Goal: Information Seeking & Learning: Learn about a topic

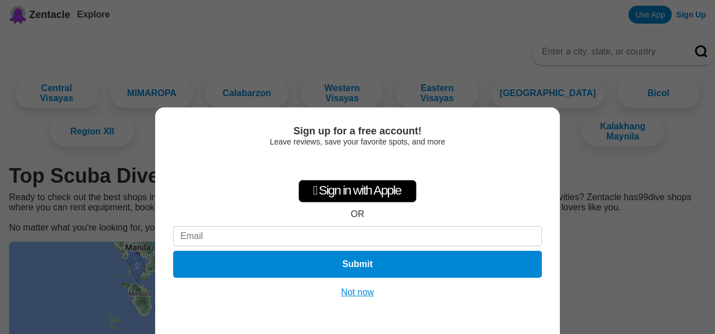
click at [357, 294] on button "Not now" at bounding box center [358, 292] width 40 height 11
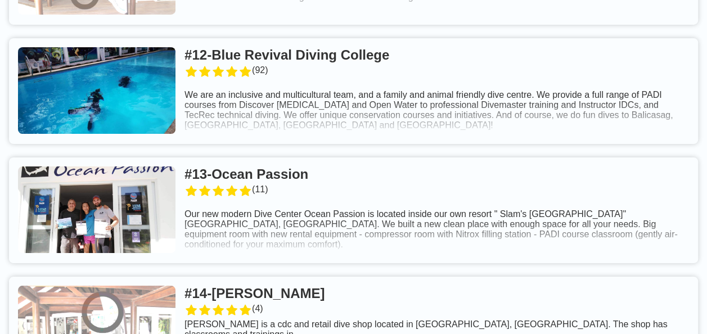
scroll to position [2361, 0]
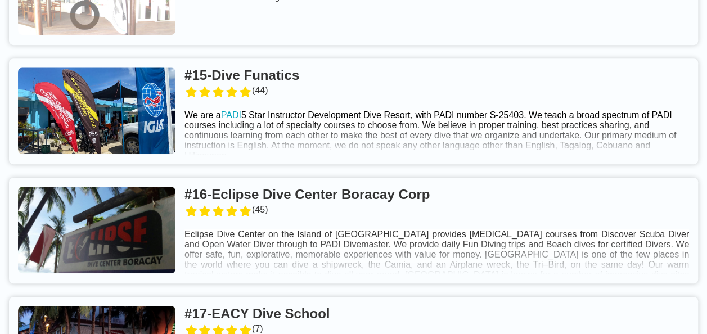
click at [438, 216] on link at bounding box center [353, 231] width 689 height 106
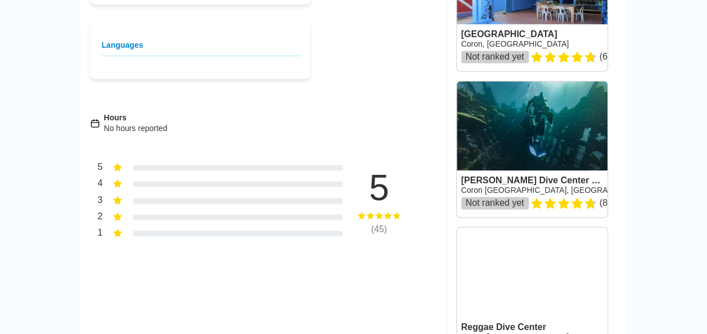
scroll to position [618, 0]
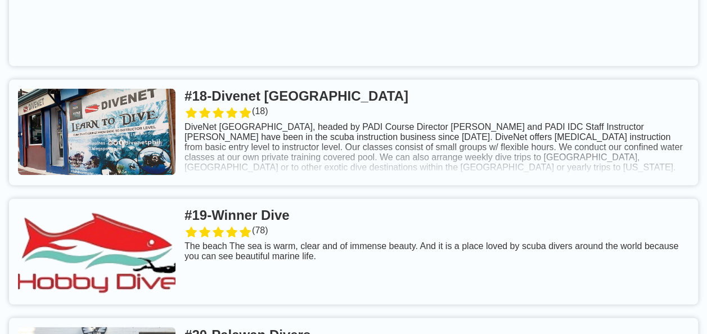
scroll to position [3080, 0]
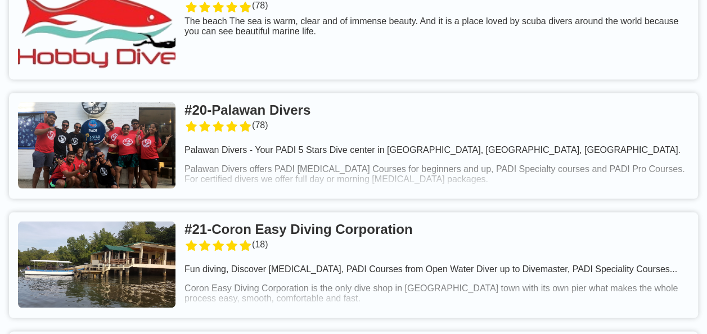
click at [322, 123] on link at bounding box center [353, 146] width 689 height 106
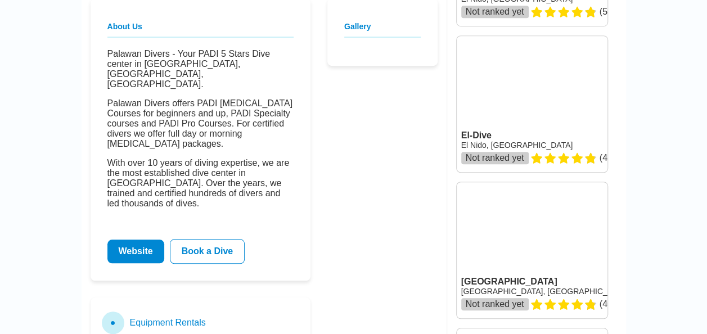
scroll to position [618, 0]
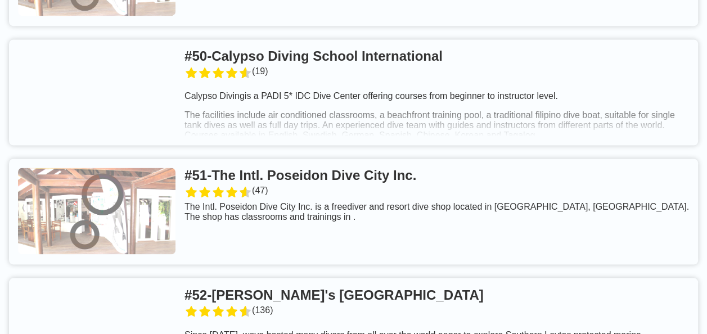
scroll to position [7671, 0]
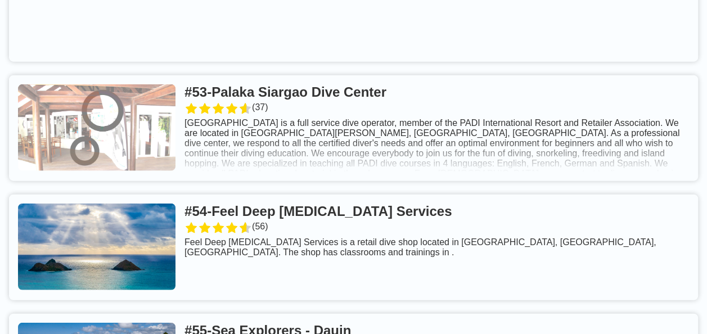
click at [363, 231] on link at bounding box center [353, 248] width 689 height 106
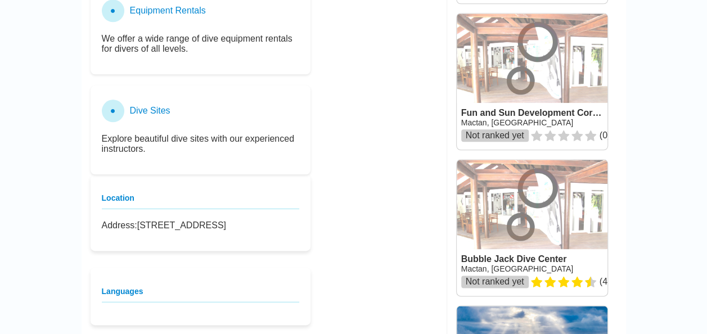
scroll to position [450, 0]
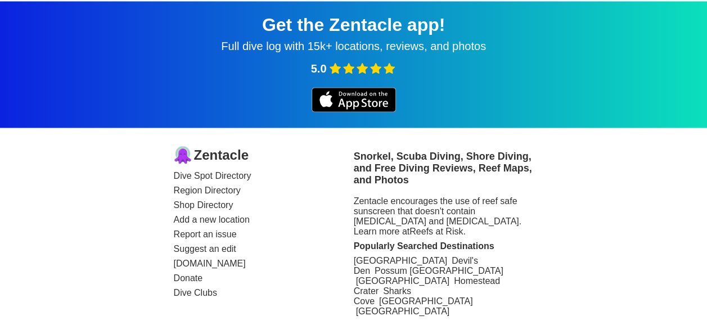
scroll to position [13442, 0]
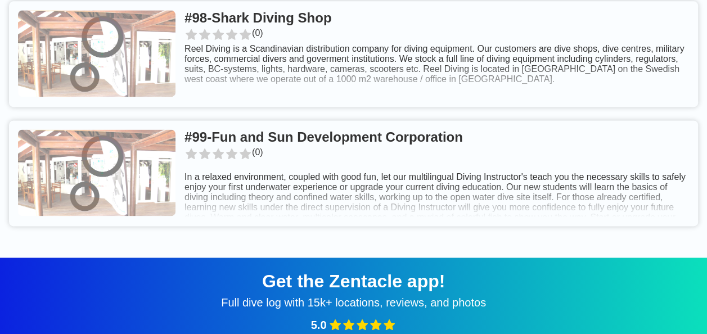
click at [371, 164] on link at bounding box center [353, 173] width 689 height 106
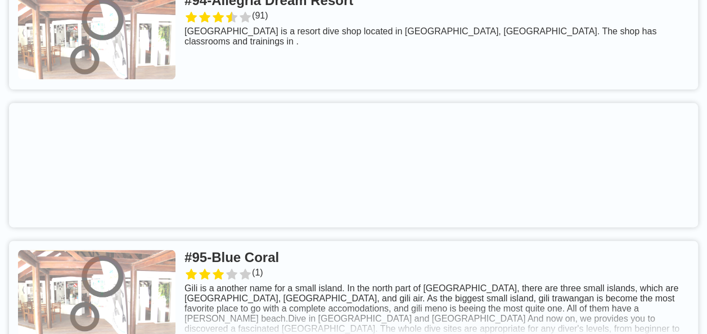
scroll to position [13161, 0]
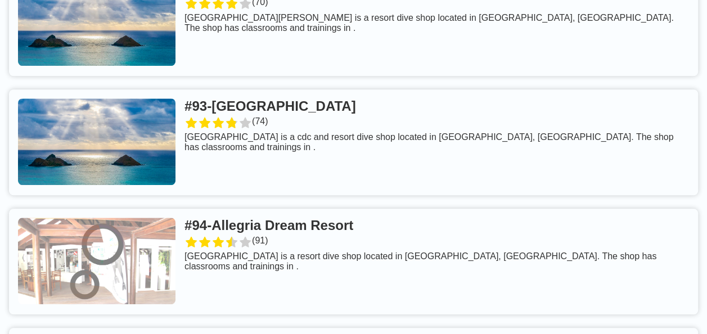
click at [323, 123] on link at bounding box center [353, 142] width 689 height 106
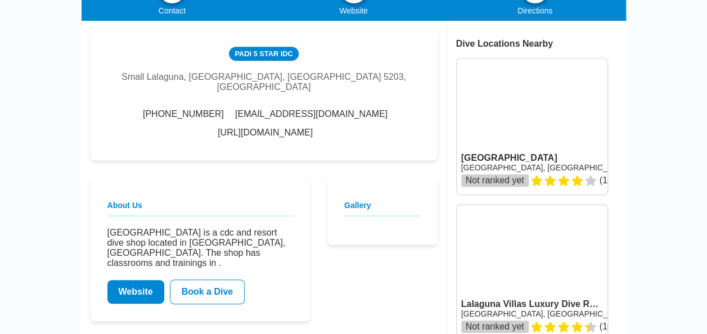
scroll to position [450, 0]
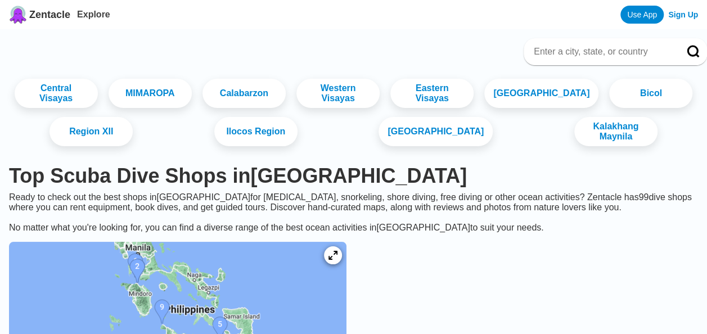
click at [382, 20] on div "Zentacle Explore Use App Sign Up" at bounding box center [353, 14] width 707 height 29
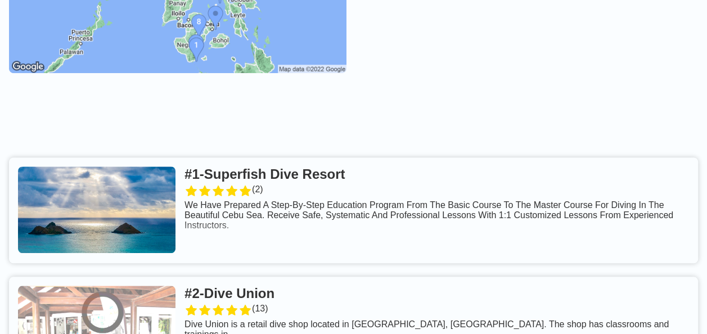
click at [350, 195] on link at bounding box center [353, 210] width 689 height 106
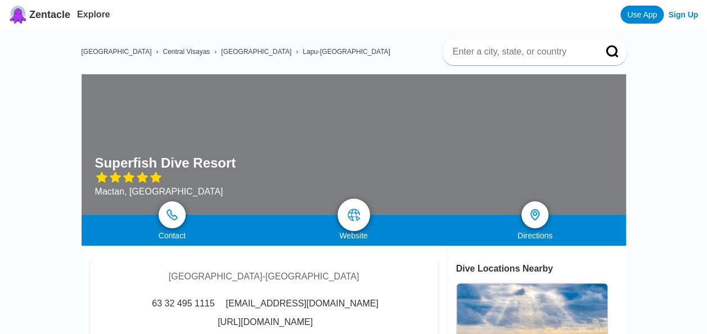
click at [355, 214] on img at bounding box center [353, 214] width 13 height 13
click at [183, 208] on link at bounding box center [172, 214] width 33 height 33
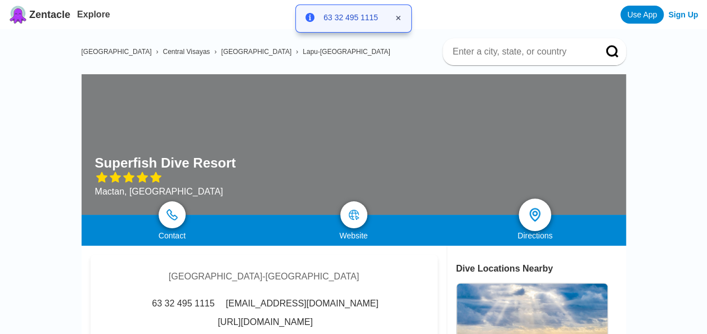
click at [523, 213] on link at bounding box center [534, 214] width 33 height 33
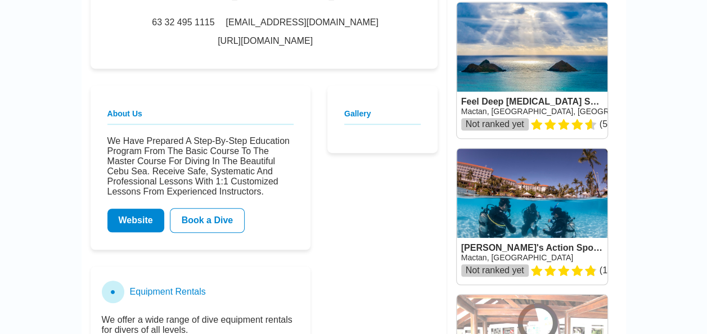
scroll to position [450, 0]
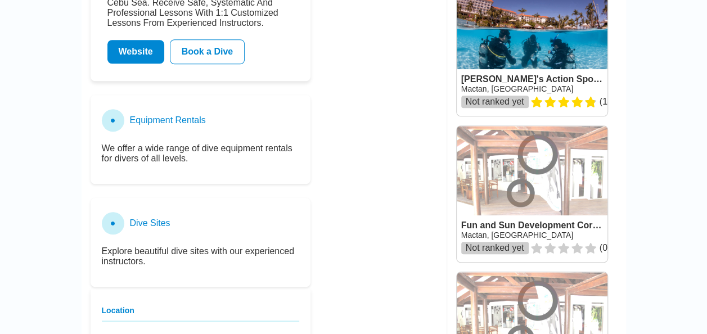
click at [154, 116] on h3 "Equipment Rentals" at bounding box center [168, 120] width 76 height 10
click at [169, 152] on p "We offer a wide range of dive equipment rentals for divers of all levels." at bounding box center [200, 153] width 197 height 20
click at [176, 163] on p "We offer a wide range of dive equipment rentals for divers of all levels." at bounding box center [200, 153] width 197 height 20
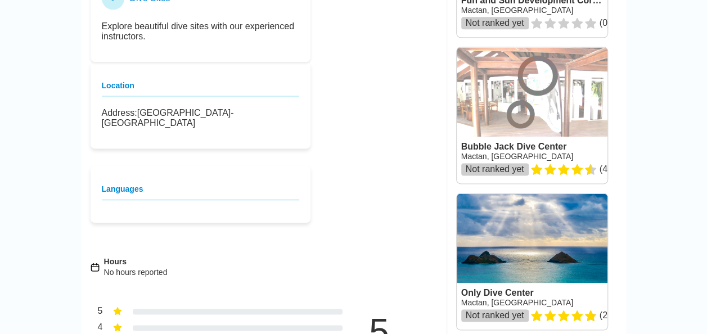
scroll to position [843, 0]
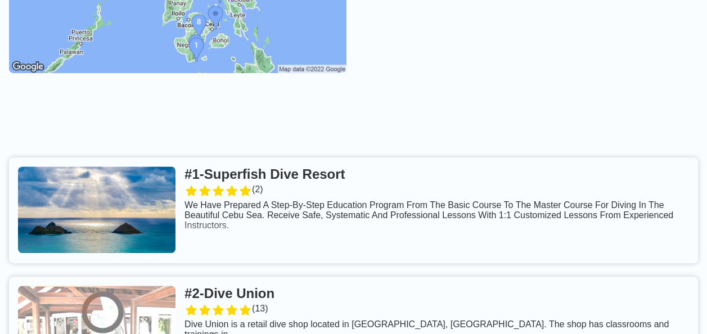
scroll to position [675, 0]
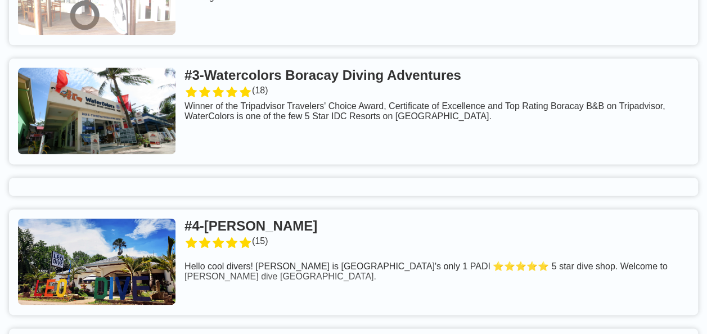
click at [319, 246] on link at bounding box center [353, 262] width 689 height 106
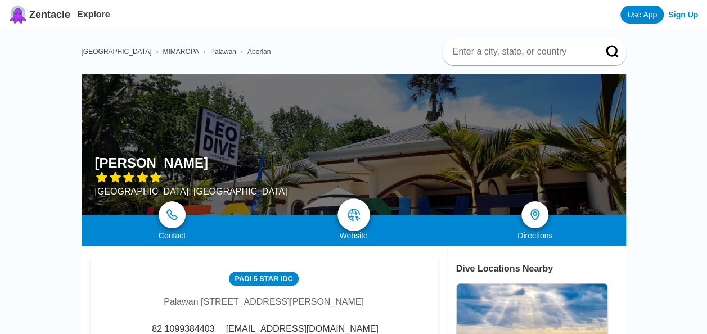
click at [341, 217] on link at bounding box center [353, 214] width 33 height 33
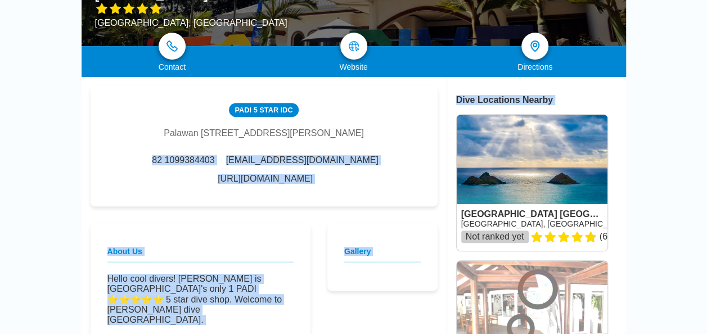
drag, startPoint x: 154, startPoint y: 177, endPoint x: 446, endPoint y: 191, distance: 292.7
drag, startPoint x: 446, startPoint y: 191, endPoint x: 363, endPoint y: 175, distance: 84.7
click at [313, 175] on link "https://cafe.naver.com/leo344713" at bounding box center [265, 179] width 95 height 10
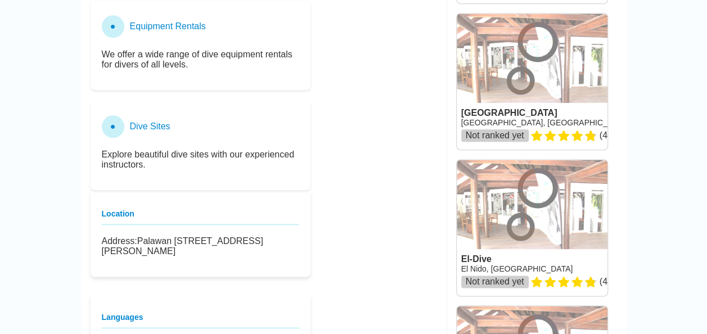
scroll to position [731, 0]
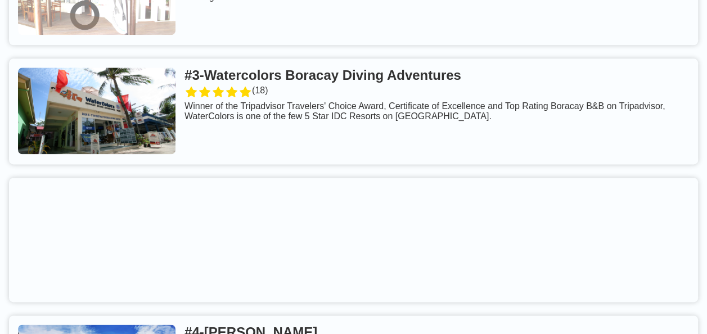
scroll to position [450, 0]
